Goal: Task Accomplishment & Management: Complete application form

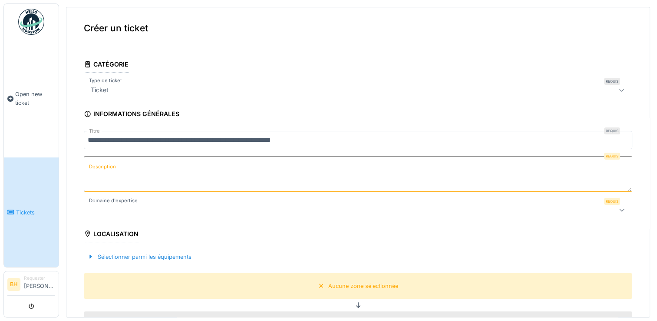
click at [120, 163] on textarea "Description" at bounding box center [358, 174] width 549 height 36
click at [122, 179] on textarea "Description" at bounding box center [358, 174] width 549 height 36
click at [209, 165] on textarea "Description" at bounding box center [358, 174] width 549 height 36
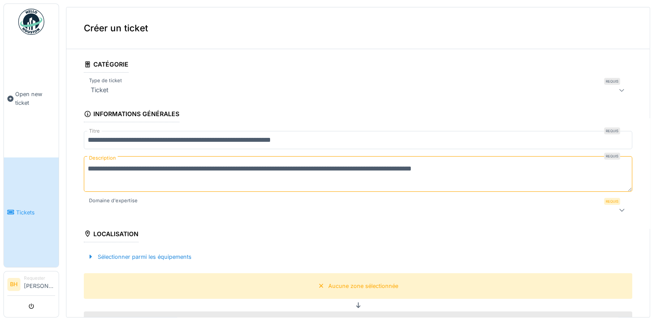
type textarea "**********"
click at [166, 205] on div at bounding box center [327, 210] width 480 height 10
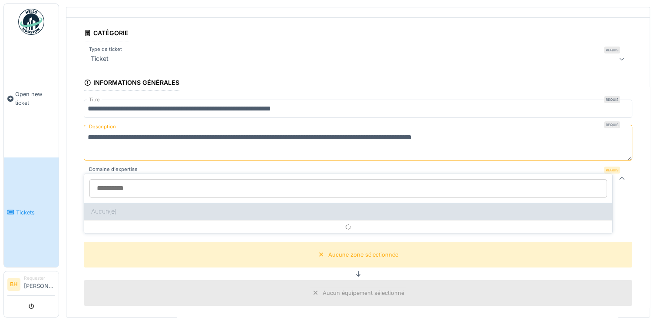
scroll to position [46, 0]
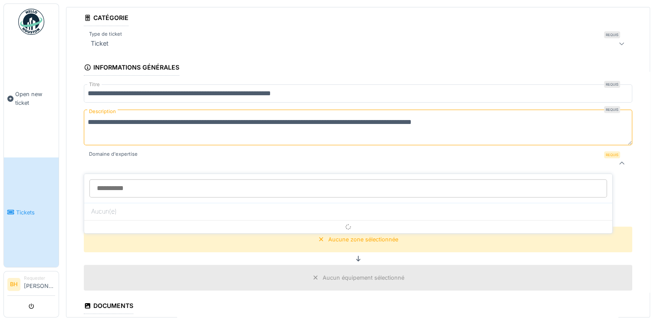
click at [108, 188] on input "Domaine d'expertise" at bounding box center [348, 188] width 518 height 18
click at [110, 164] on div at bounding box center [327, 163] width 480 height 10
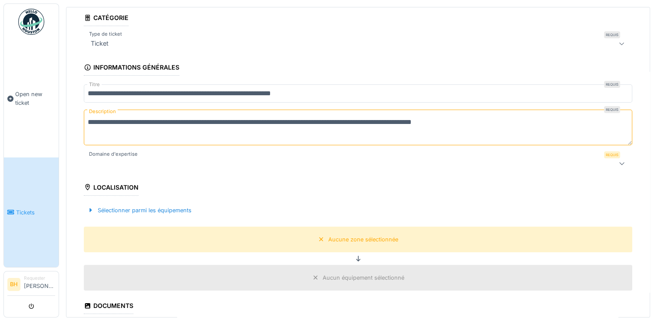
click at [110, 160] on div at bounding box center [327, 163] width 480 height 10
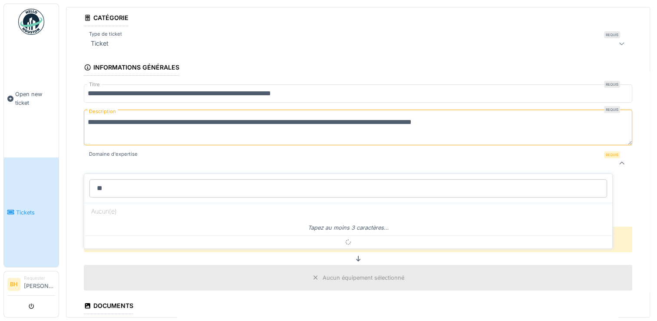
scroll to position [3, 0]
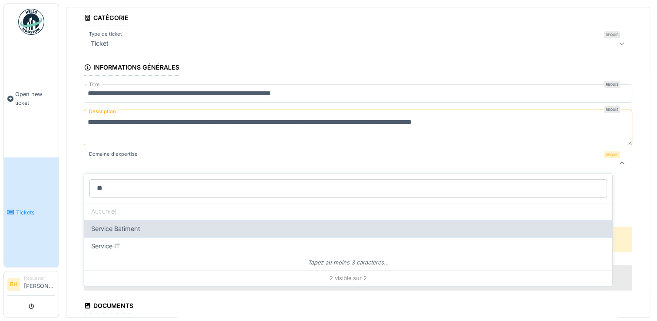
type input "**"
click at [121, 224] on span "Service Batiment" at bounding box center [115, 229] width 49 height 10
type input "***"
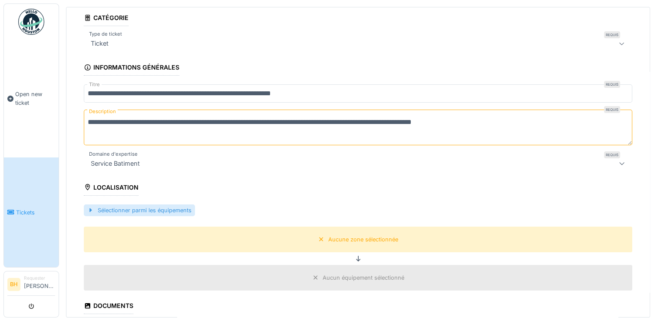
click at [107, 207] on div "Sélectionner parmi les équipements" at bounding box center [139, 210] width 111 height 12
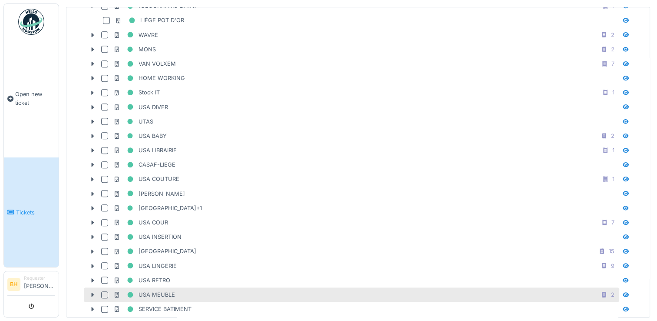
scroll to position [1045, 0]
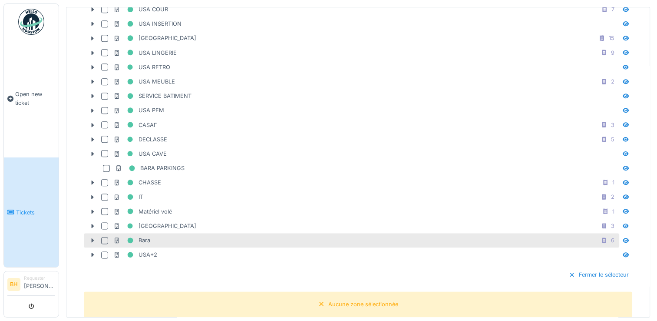
click at [95, 237] on icon at bounding box center [92, 240] width 7 height 6
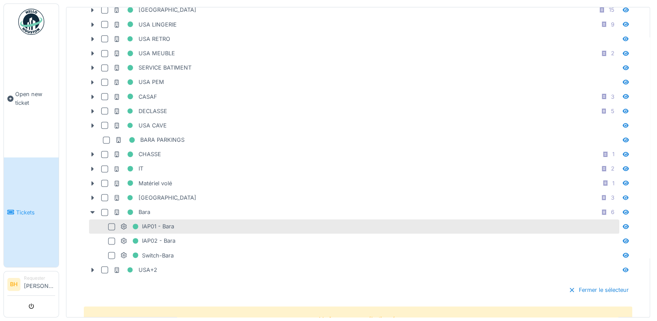
scroll to position [1089, 0]
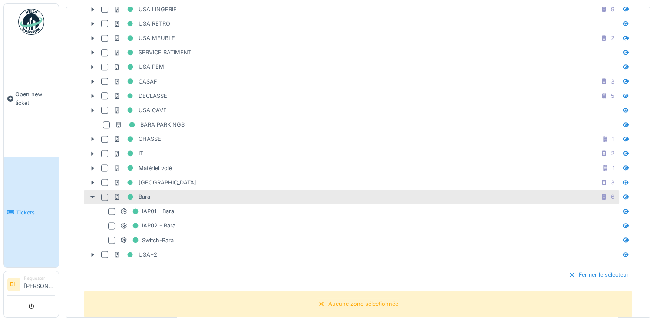
click at [104, 193] on div at bounding box center [104, 196] width 7 height 7
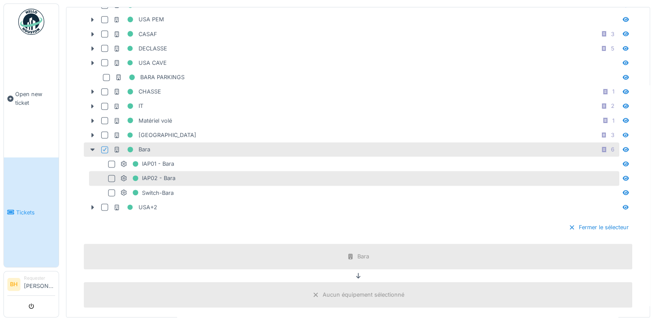
scroll to position [1219, 0]
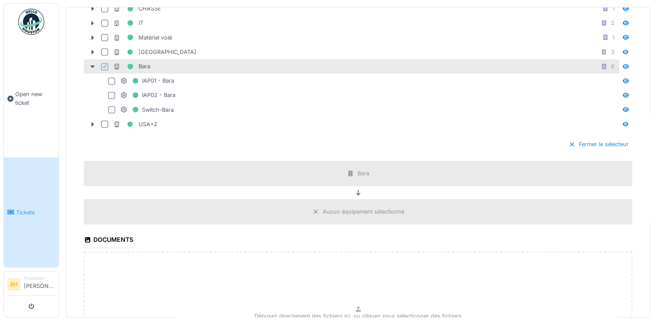
click at [364, 207] on div "Aucun équipement sélectionné" at bounding box center [364, 211] width 82 height 8
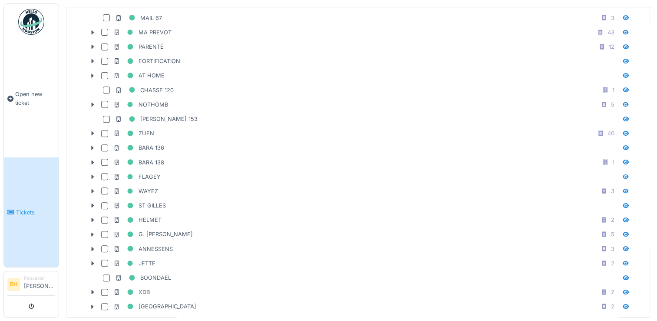
scroll to position [264, 0]
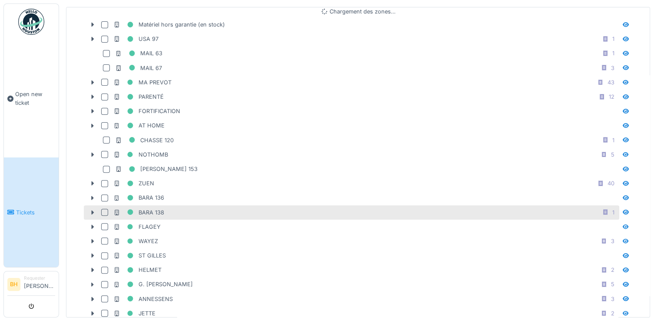
click at [106, 208] on div at bounding box center [104, 211] width 7 height 7
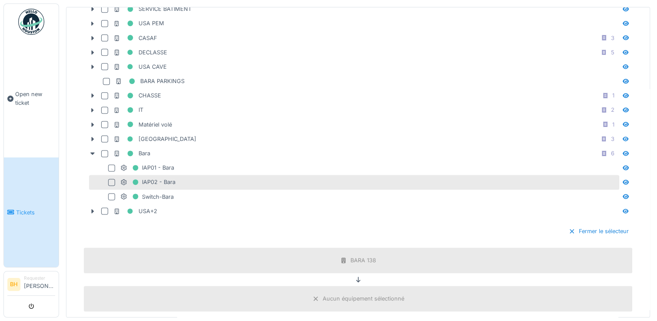
scroll to position [1121, 0]
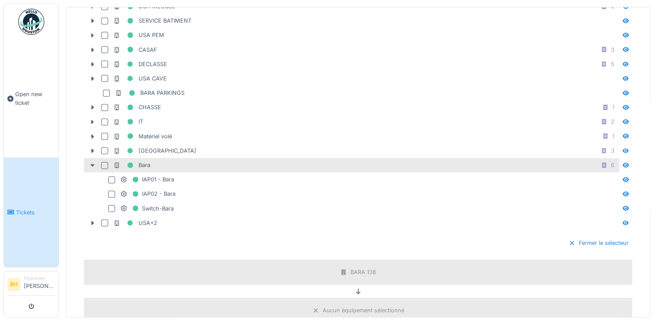
click at [90, 160] on div at bounding box center [93, 164] width 14 height 9
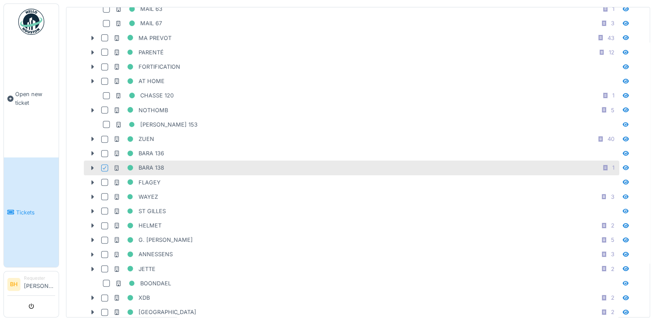
scroll to position [295, 0]
click at [92, 166] on icon at bounding box center [93, 168] width 3 height 4
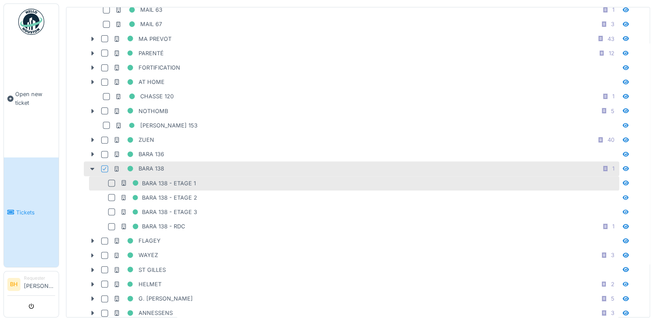
click at [112, 179] on div at bounding box center [111, 182] width 7 height 7
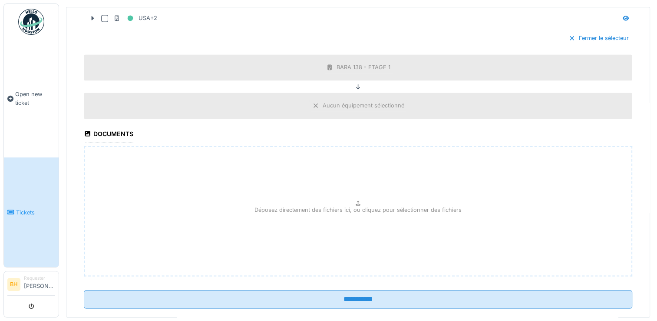
scroll to position [1340, 0]
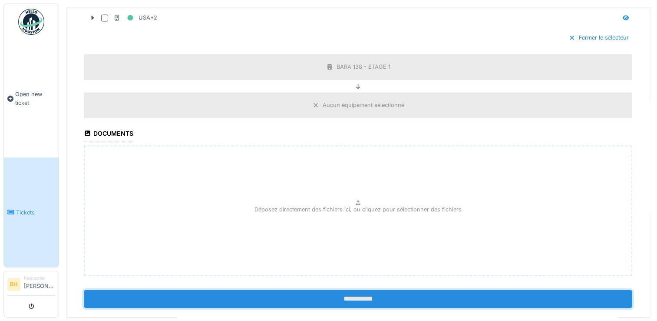
click at [333, 289] on input "**********" at bounding box center [358, 298] width 549 height 18
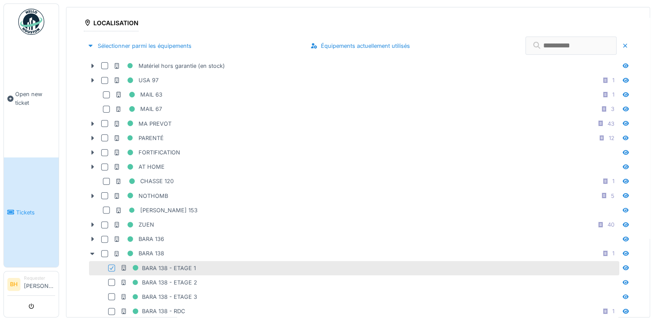
scroll to position [0, 0]
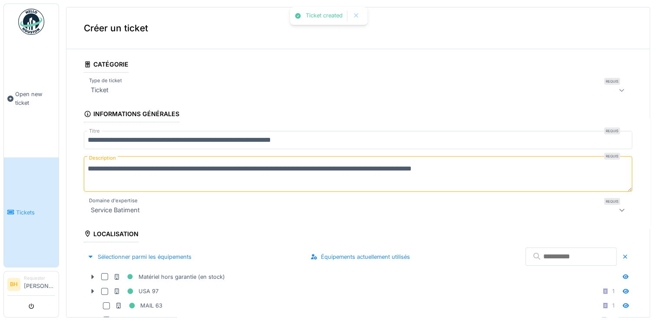
click at [130, 173] on textarea "**********" at bounding box center [358, 174] width 549 height 36
